Goal: Task Accomplishment & Management: Manage account settings

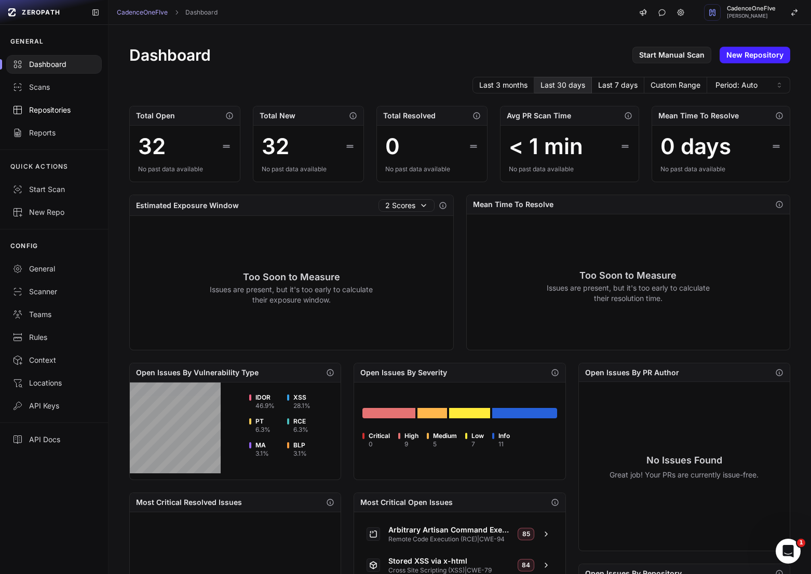
click at [56, 113] on div "Repositories" at bounding box center [53, 110] width 83 height 10
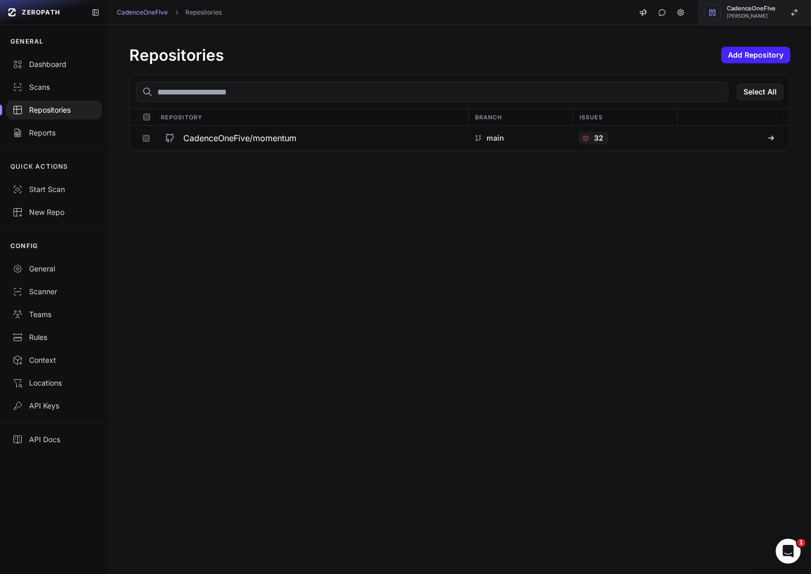
click at [769, 9] on span "CadenceOneFIve" at bounding box center [751, 9] width 49 height 6
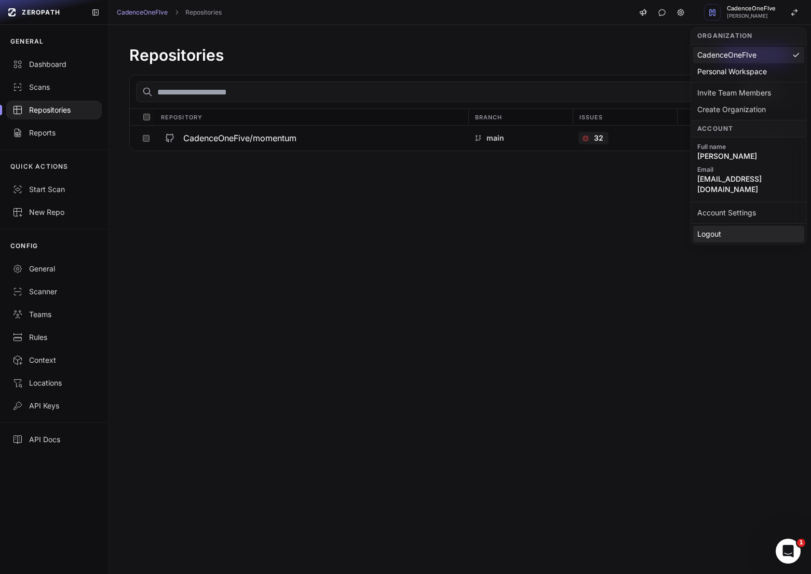
click at [718, 228] on div "Logout" at bounding box center [748, 234] width 111 height 17
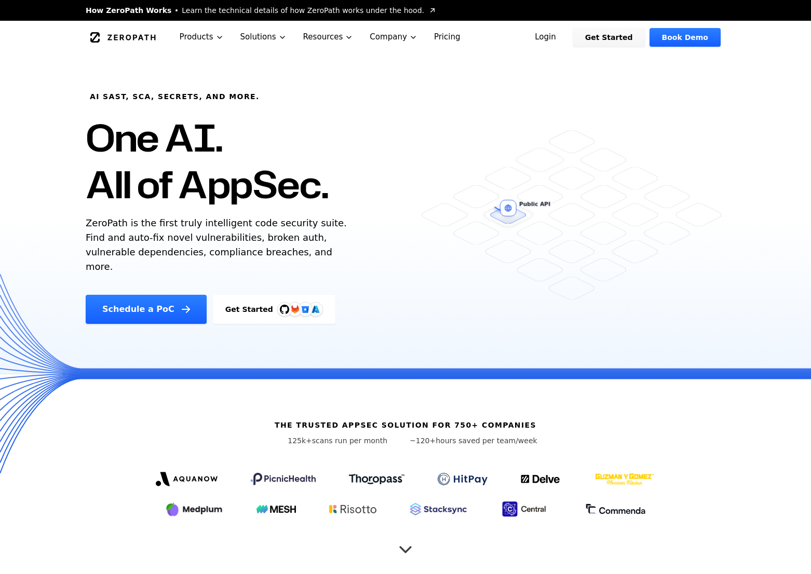
click at [562, 37] on link "Login" at bounding box center [545, 37] width 46 height 19
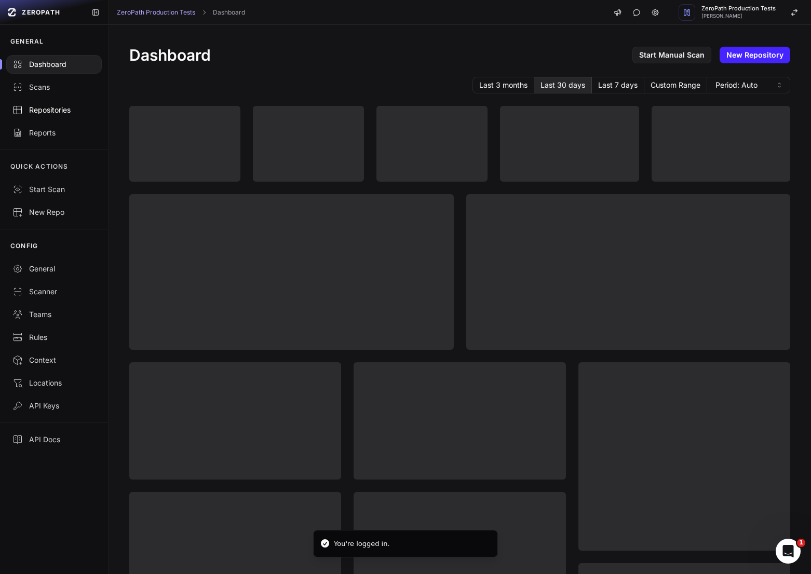
click at [47, 112] on div "Repositories" at bounding box center [53, 110] width 83 height 10
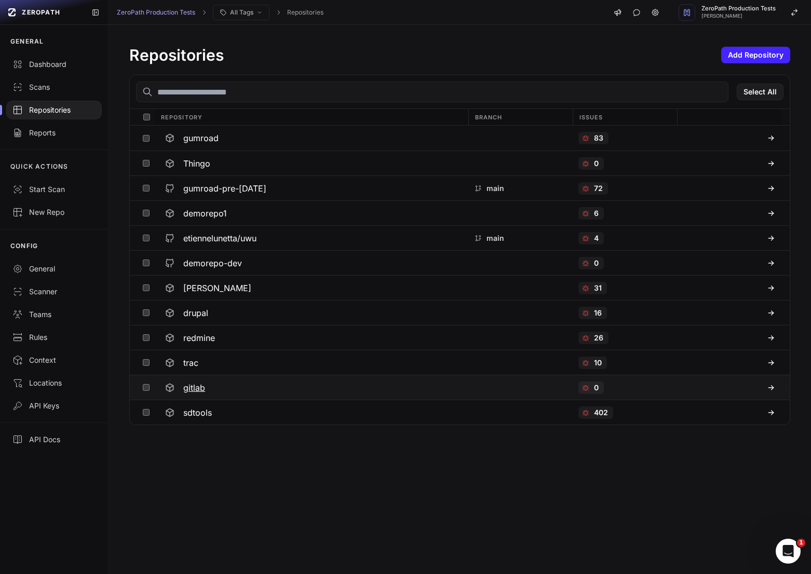
click at [230, 387] on div "gitlab" at bounding box center [310, 388] width 301 height 19
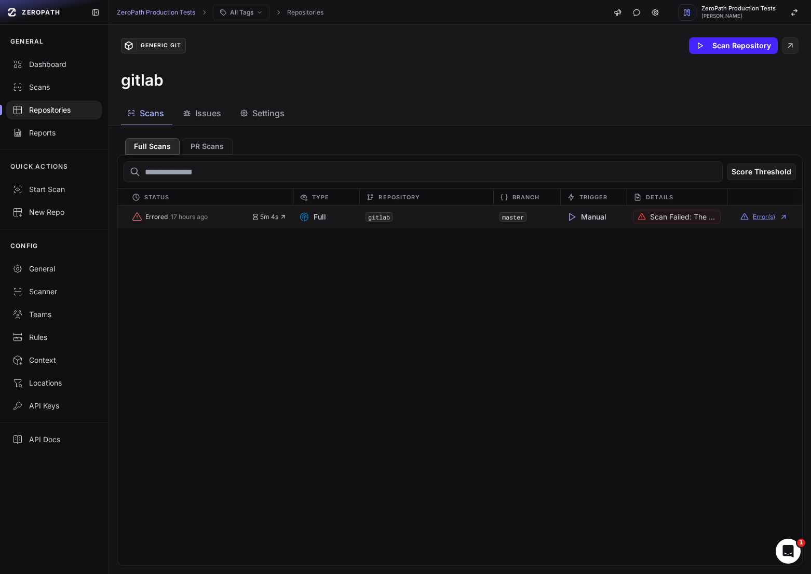
click at [752, 214] on button "Error(s)" at bounding box center [764, 217] width 47 height 8
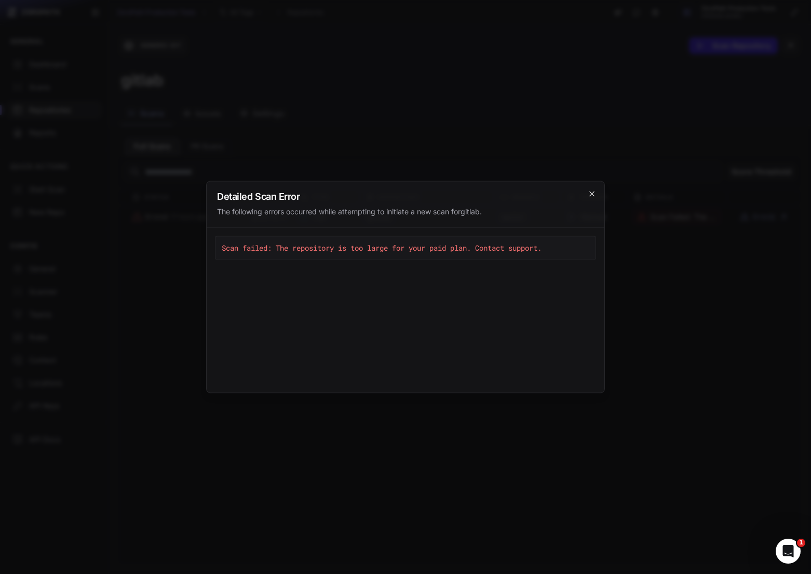
click at [592, 194] on icon "cross 2," at bounding box center [591, 194] width 5 height 5
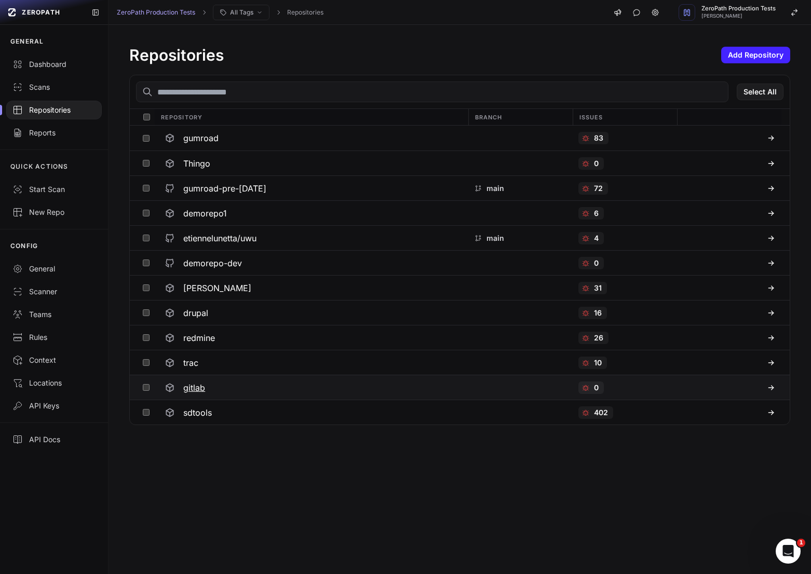
click at [196, 388] on h3 "gitlab" at bounding box center [194, 388] width 22 height 12
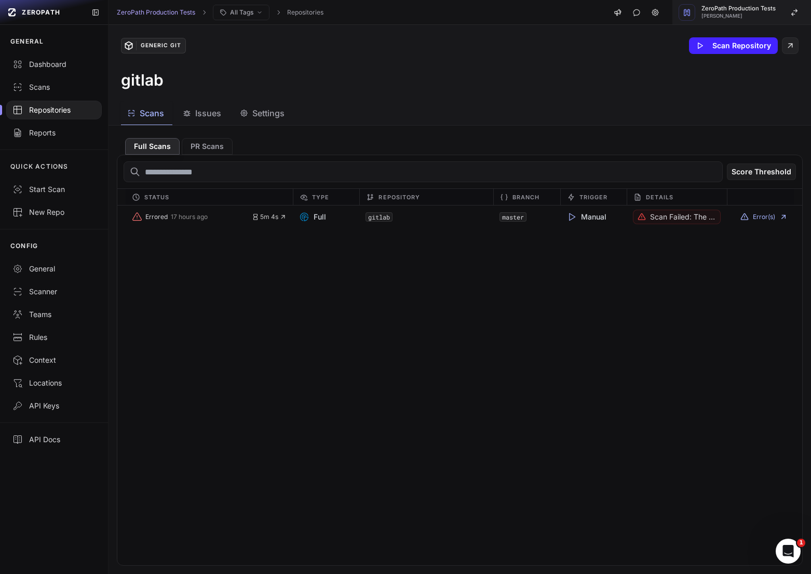
click at [775, 12] on div "ZeroPath Production Tests Etienne Lunetta" at bounding box center [739, 12] width 74 height 13
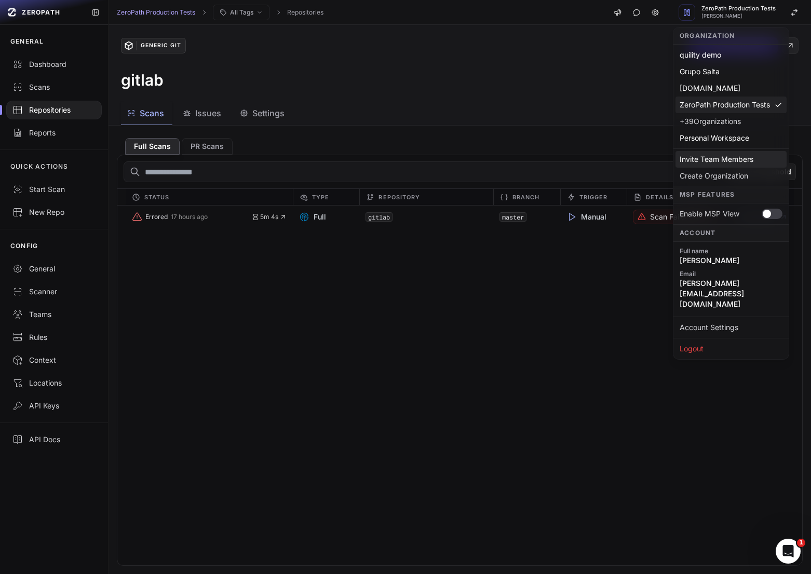
click at [715, 157] on div "Invite Team Members" at bounding box center [731, 159] width 111 height 17
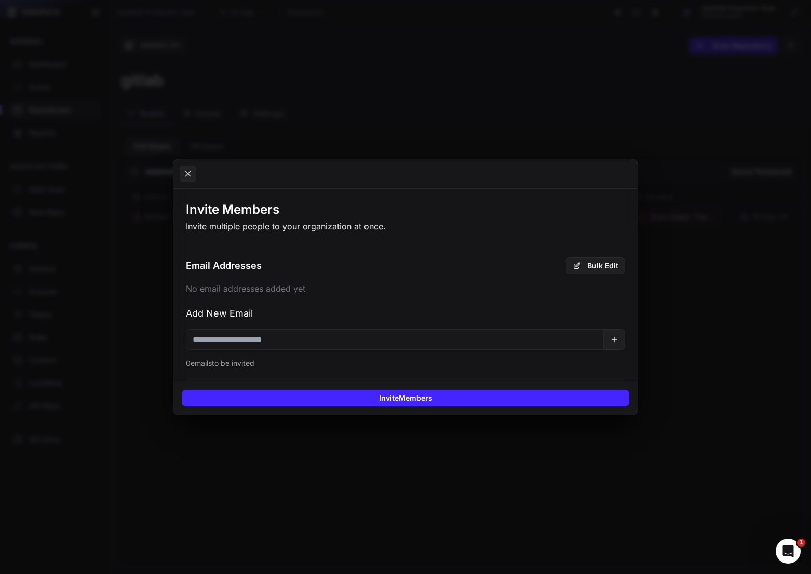
click at [353, 347] on input "email" at bounding box center [395, 339] width 418 height 21
type input "**********"
click at [614, 347] on button at bounding box center [614, 339] width 21 height 21
click at [597, 374] on div "Email Addresses Bulk Edit adarsh@zeropath.com Add New Email 1 email to be invit…" at bounding box center [405, 313] width 464 height 136
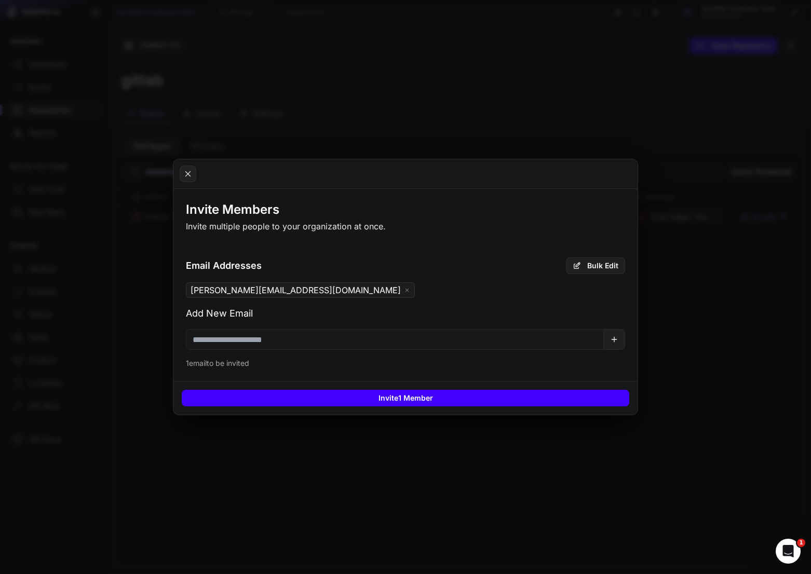
click at [593, 391] on button "Invite 1 Member" at bounding box center [406, 398] width 448 height 17
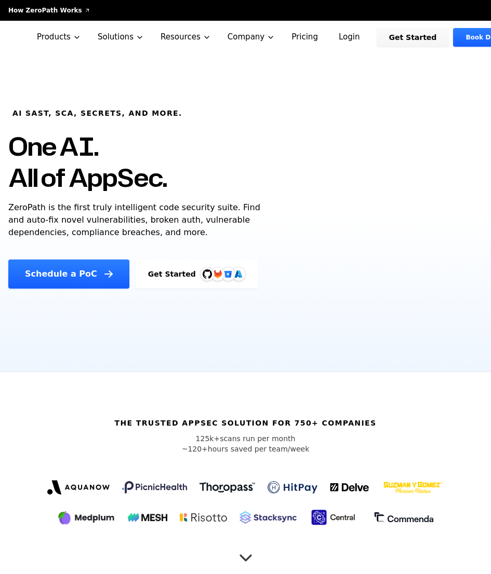
click at [425, 281] on div "Schedule a PoC Get Started" at bounding box center [245, 274] width 474 height 29
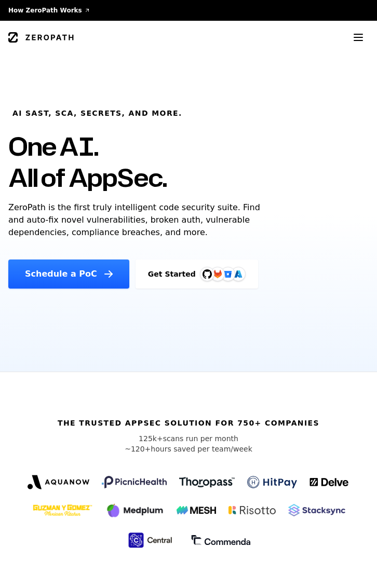
click at [307, 169] on div "AI SAST, SCA, Secrets, and more. One AI. All of AppSec. ZeroPath is the first t…" at bounding box center [188, 188] width 377 height 202
